Goal: Check status: Check status

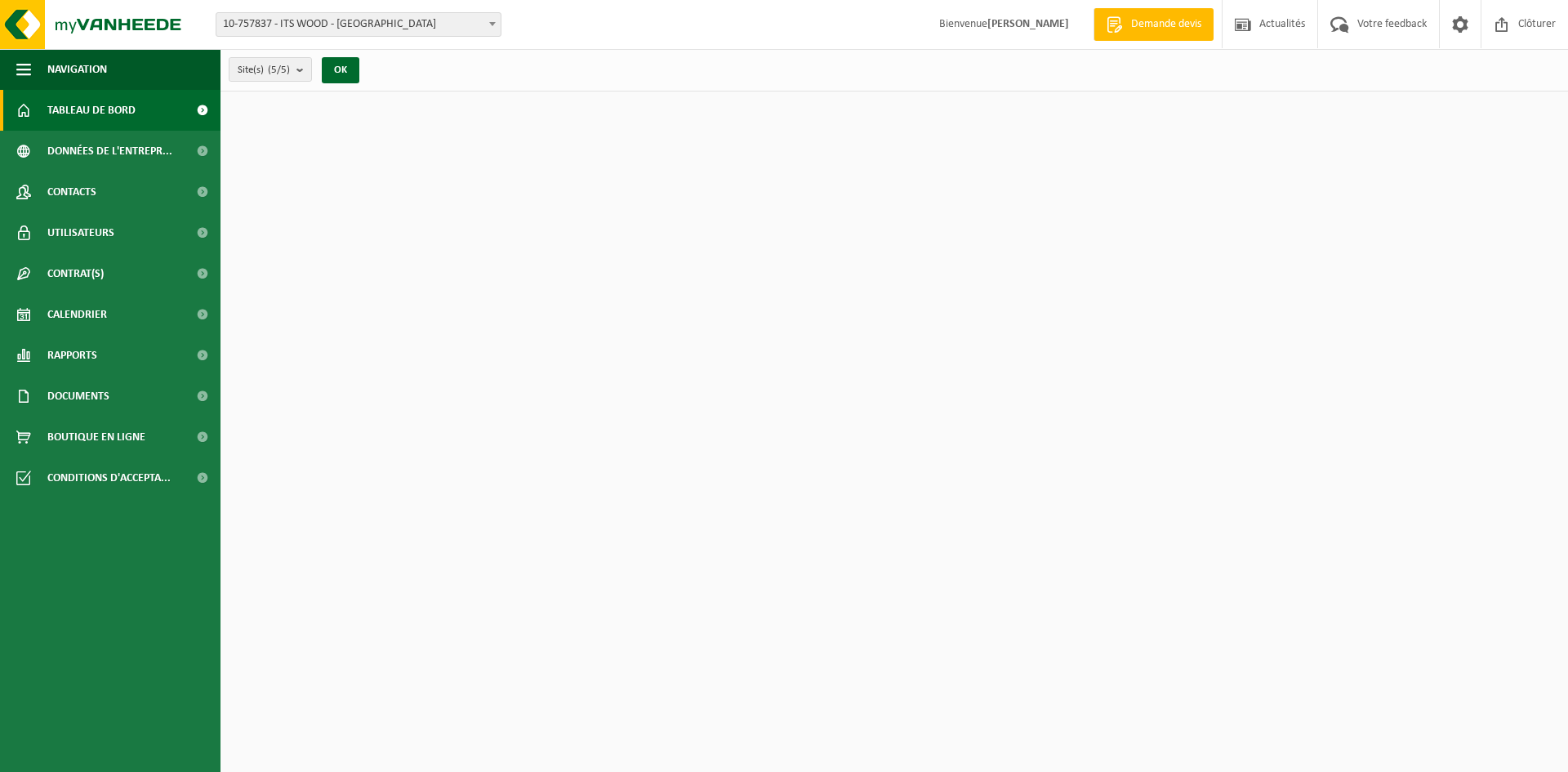
click at [358, 20] on span "10-757837 - ITS WOOD - [GEOGRAPHIC_DATA]" at bounding box center [359, 25] width 284 height 23
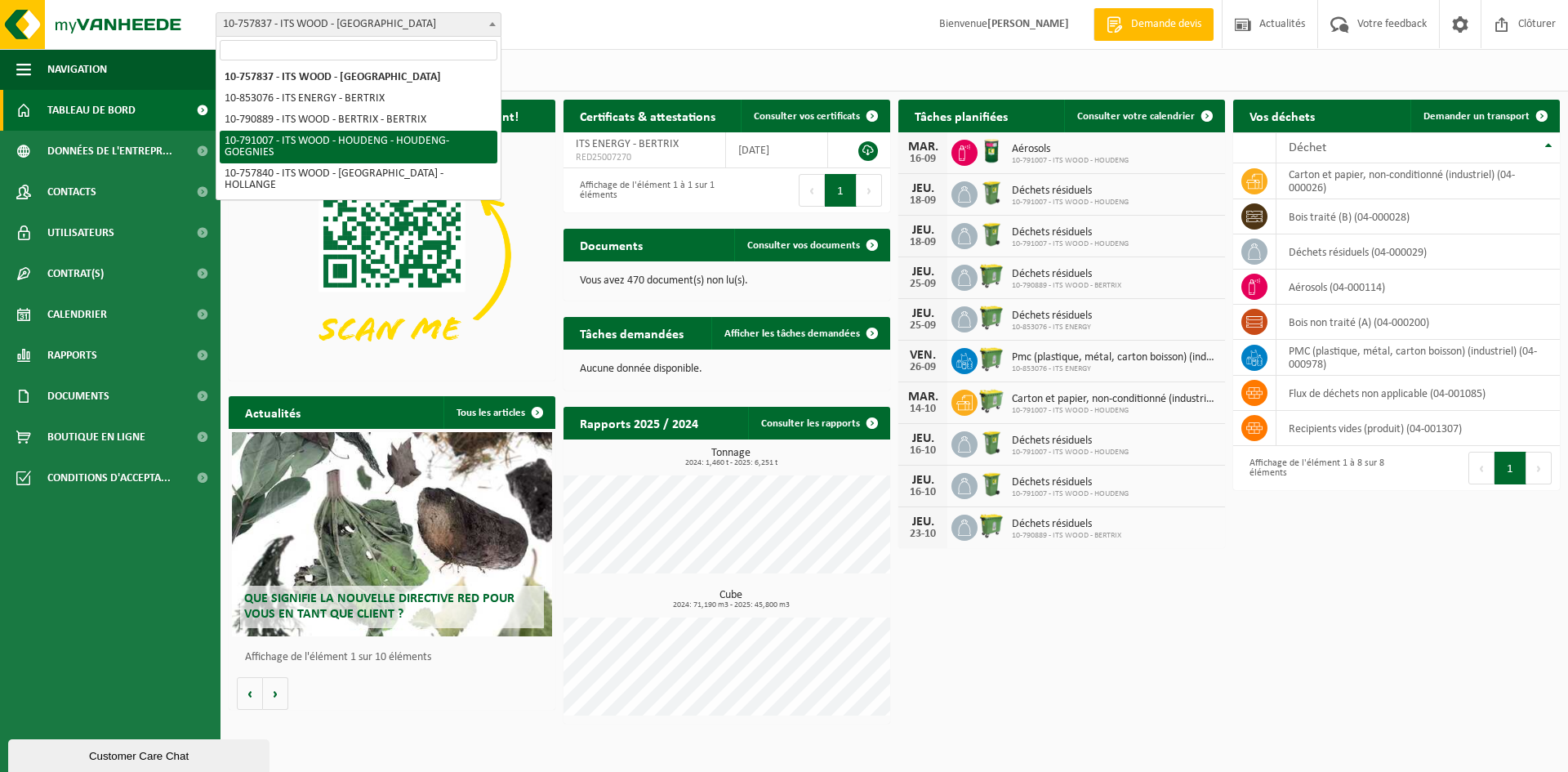
select select "30138"
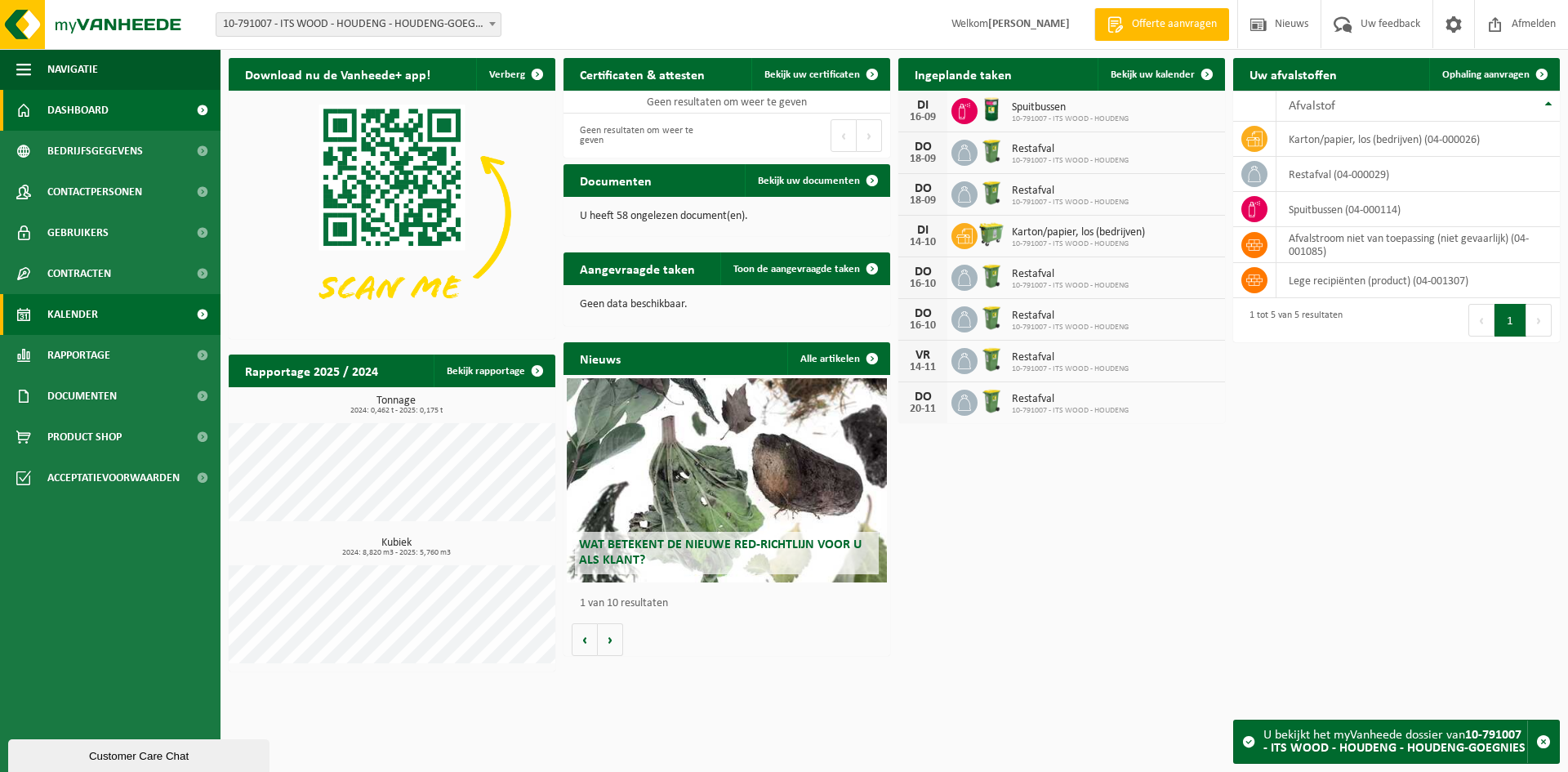
click at [97, 312] on span "Kalender" at bounding box center [73, 314] width 51 height 41
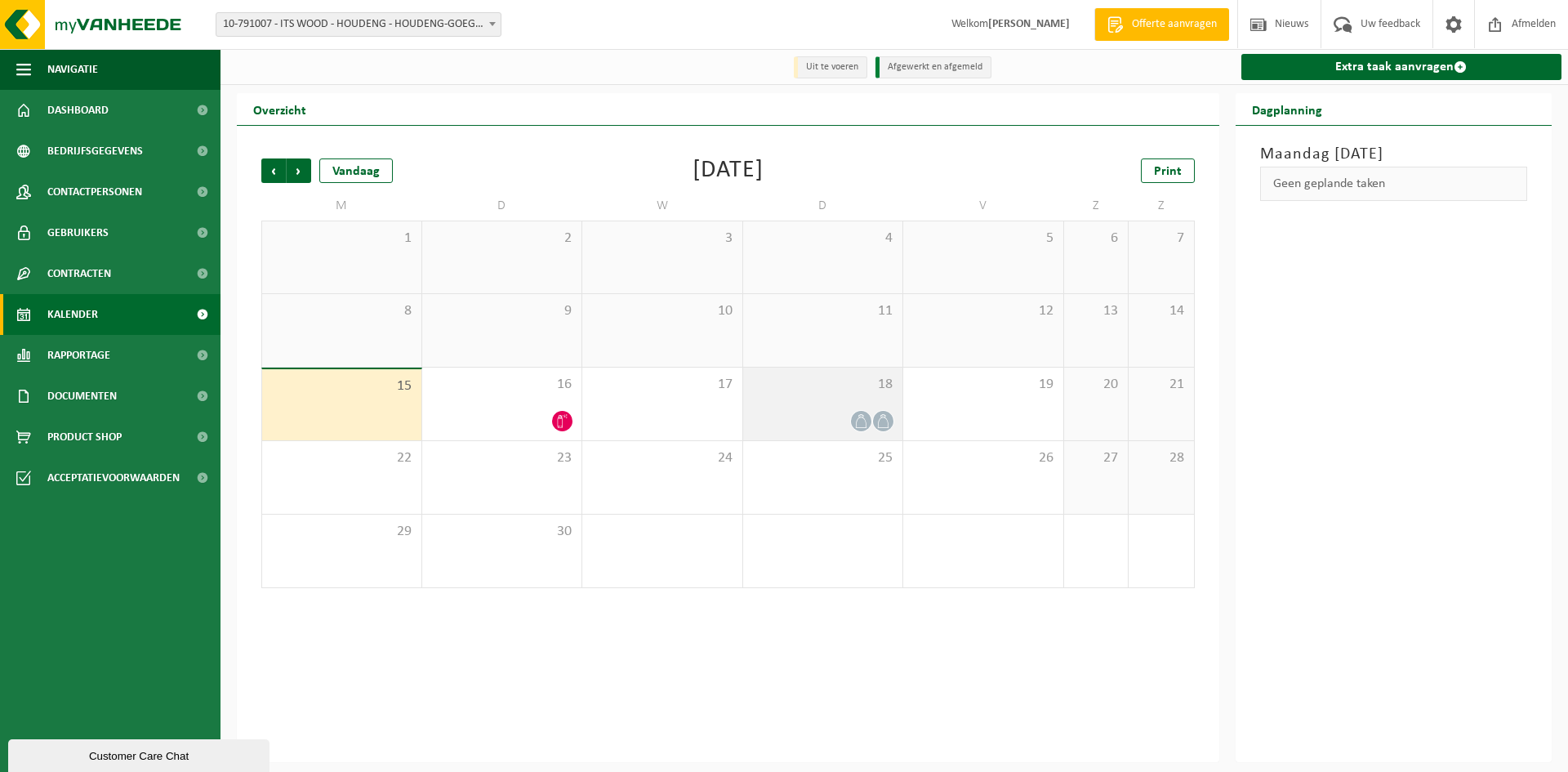
click at [864, 428] on icon at bounding box center [861, 422] width 14 height 14
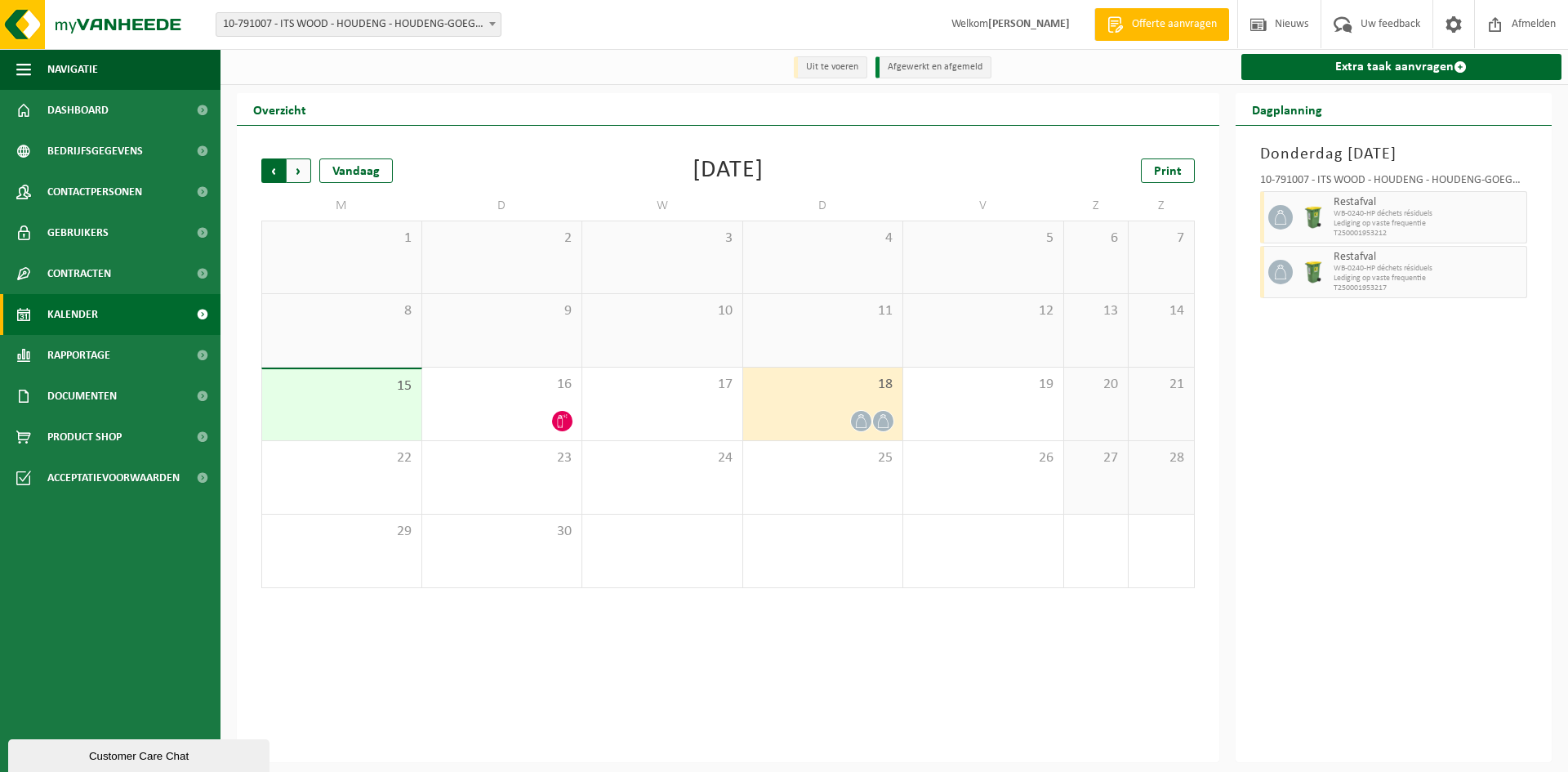
click at [304, 166] on span "Volgende" at bounding box center [299, 171] width 25 height 25
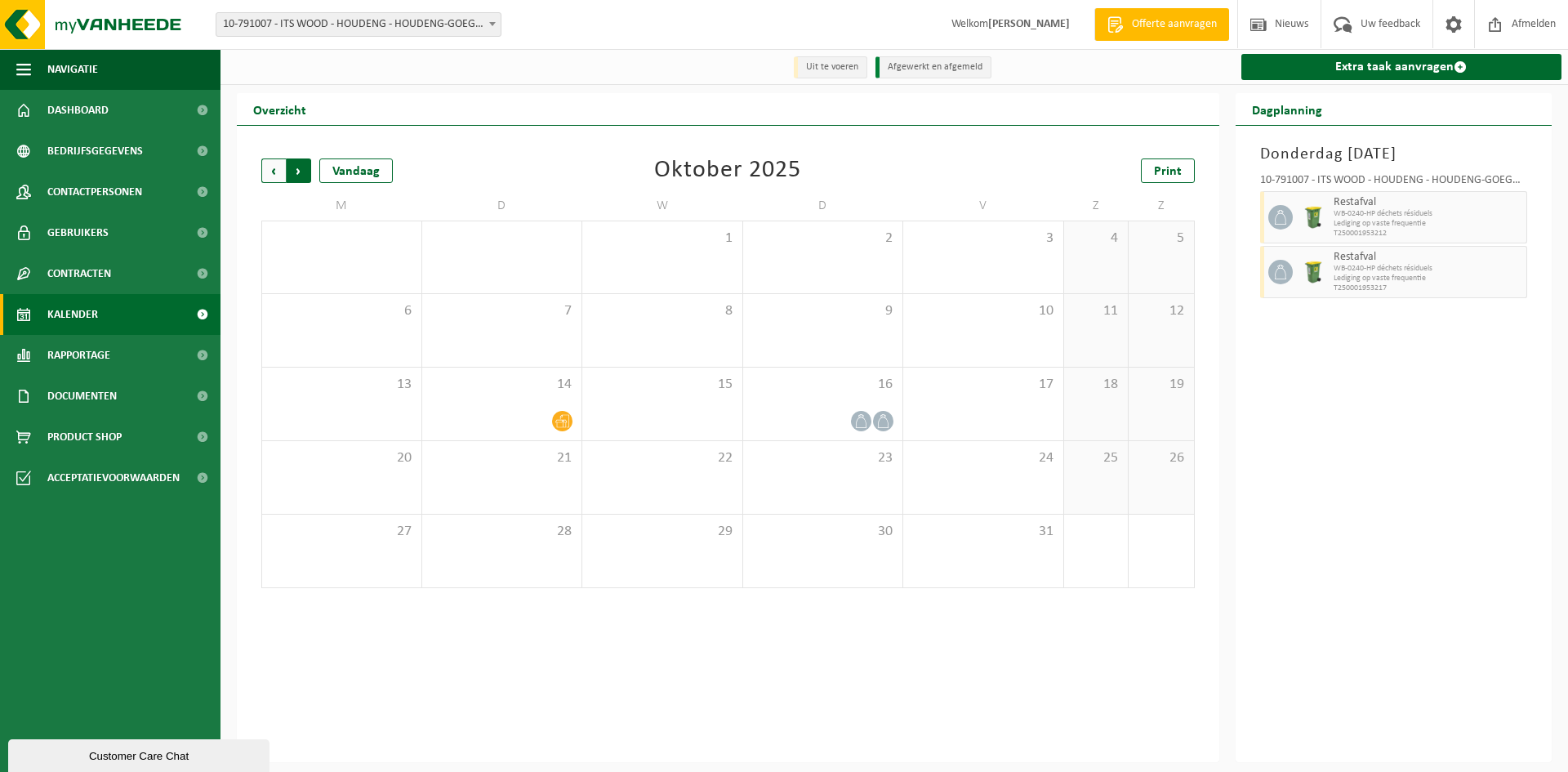
click at [265, 170] on span "Vorige" at bounding box center [274, 171] width 25 height 25
